Goal: Task Accomplishment & Management: Complete application form

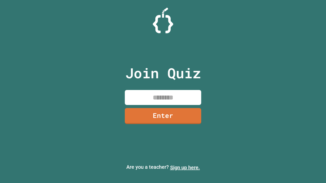
click at [185, 168] on link "Sign up here." at bounding box center [185, 168] width 30 height 6
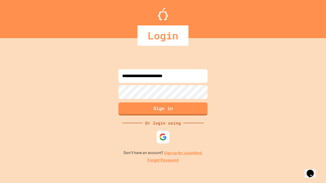
type input "**********"
